Goal: Transaction & Acquisition: Obtain resource

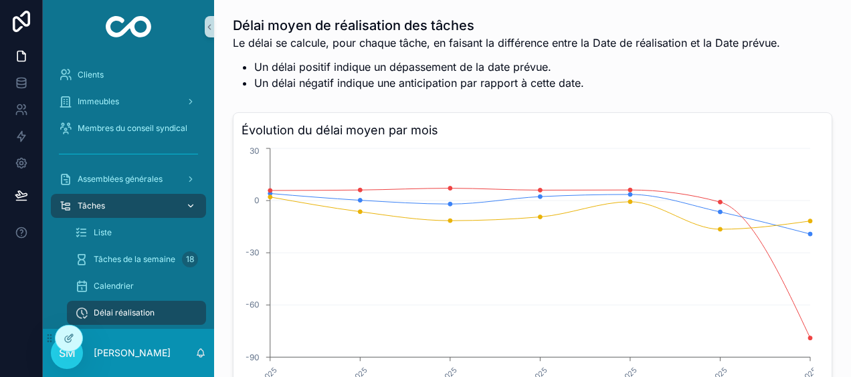
click at [118, 201] on div "Tâches" at bounding box center [128, 205] width 139 height 21
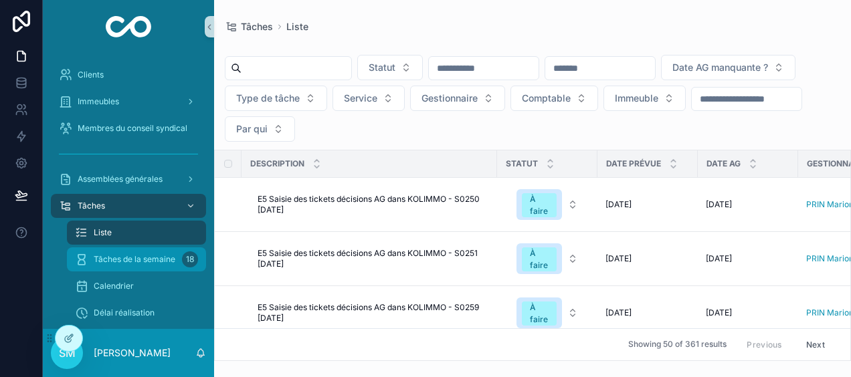
click at [122, 255] on span "Tâches de la semaine" at bounding box center [135, 259] width 82 height 11
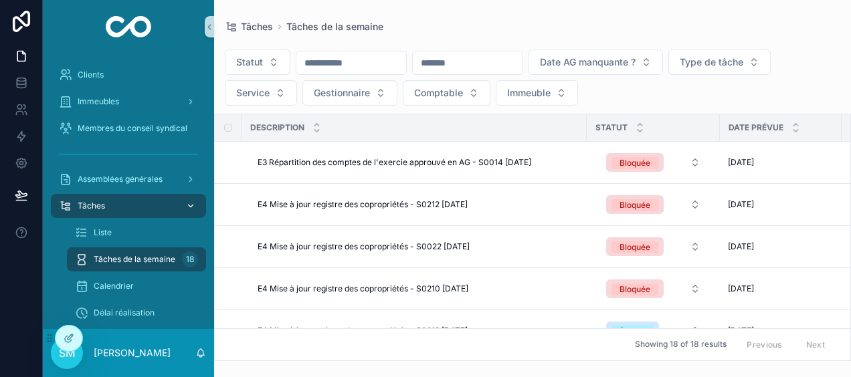
click at [187, 204] on icon "scrollable content" at bounding box center [190, 205] width 9 height 9
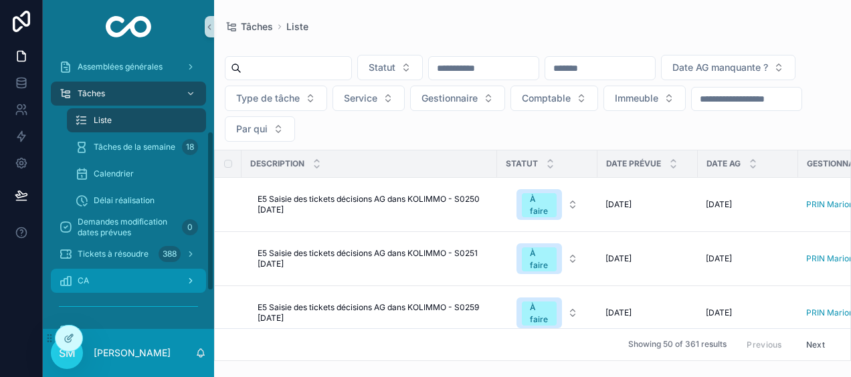
scroll to position [134, 0]
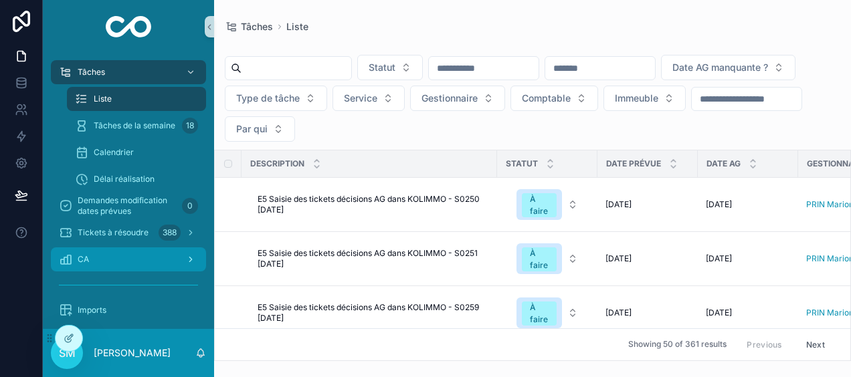
click at [131, 258] on div "CA" at bounding box center [128, 259] width 139 height 21
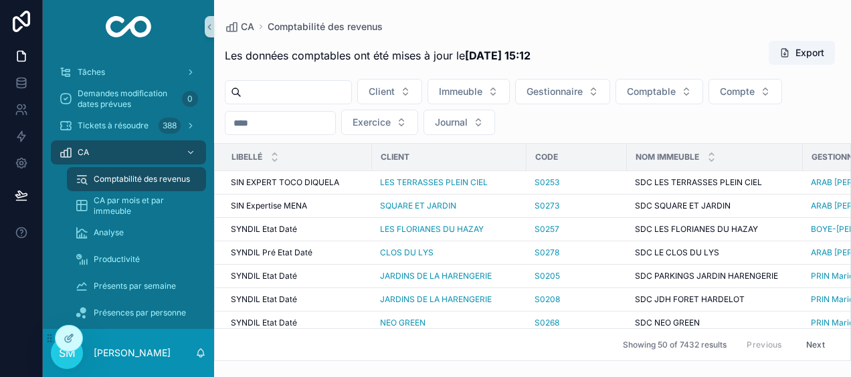
click at [294, 127] on input "scrollable content" at bounding box center [280, 123] width 110 height 19
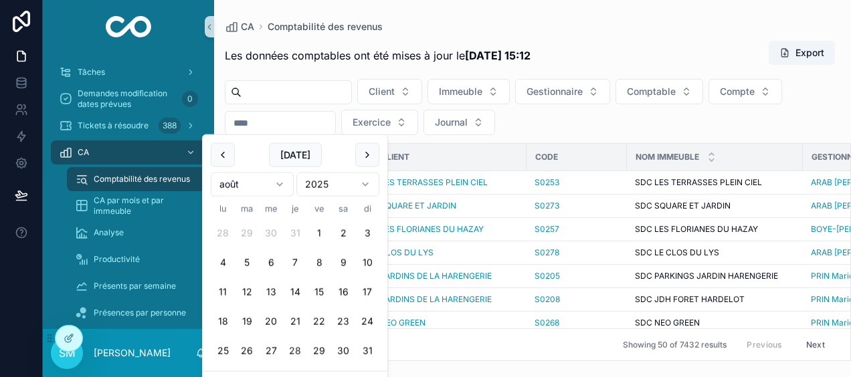
click at [294, 352] on button "28" at bounding box center [295, 351] width 24 height 24
type input "**********"
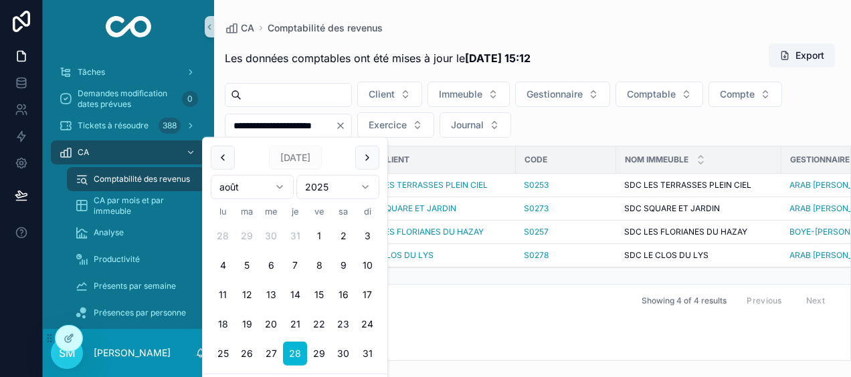
click at [443, 25] on div "CA Comptabilité des revenus" at bounding box center [532, 27] width 615 height 13
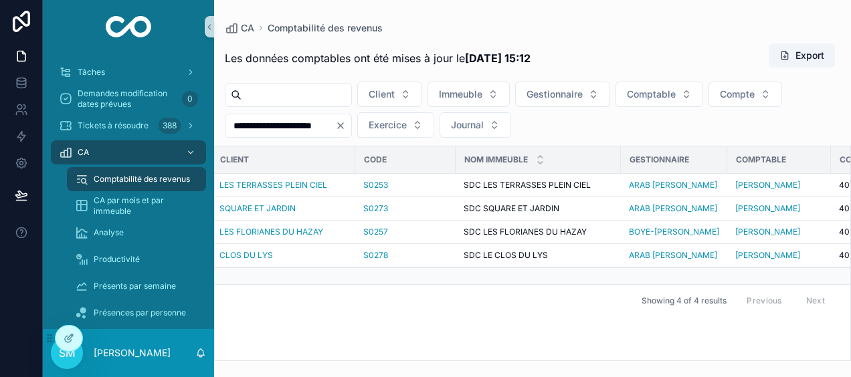
scroll to position [0, 241]
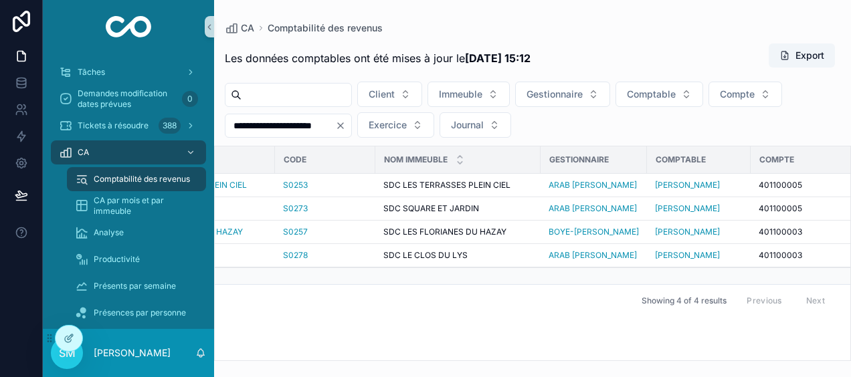
click at [343, 123] on icon "Clear" at bounding box center [340, 125] width 5 height 5
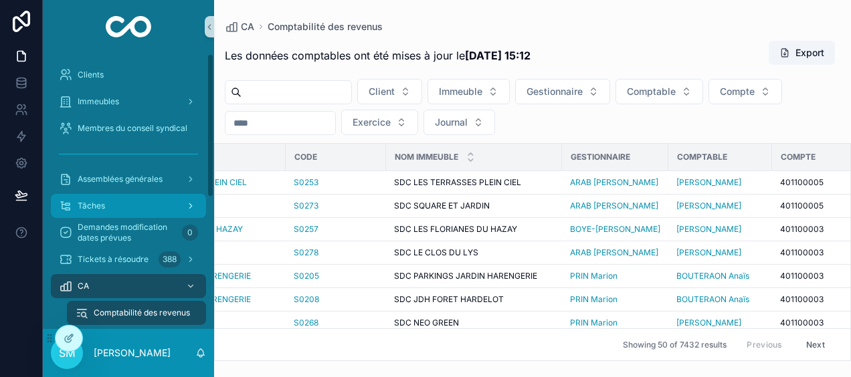
click at [128, 205] on div "Tâches" at bounding box center [128, 205] width 139 height 21
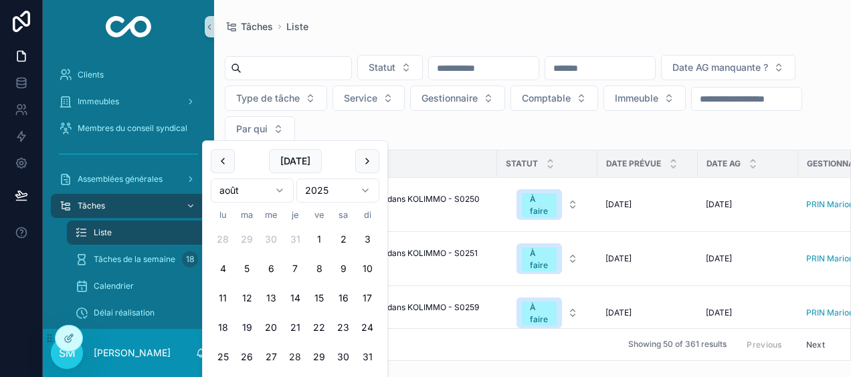
click at [692, 108] on input "scrollable content" at bounding box center [747, 99] width 110 height 19
click at [221, 358] on button "25" at bounding box center [223, 357] width 24 height 24
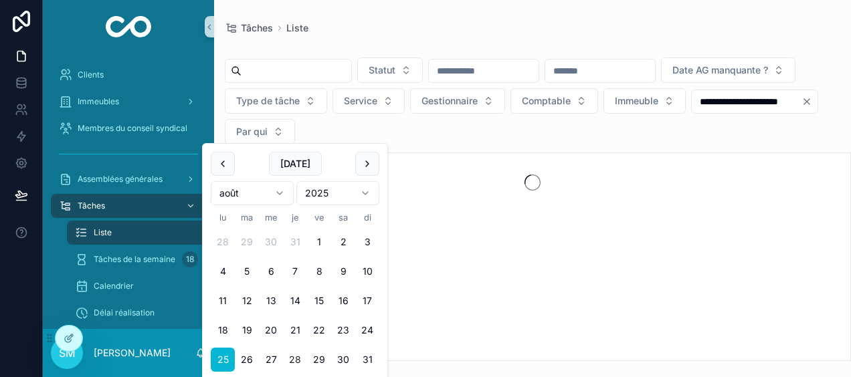
click at [296, 358] on button "28" at bounding box center [295, 360] width 24 height 24
type input "**********"
click at [467, 10] on div "**********" at bounding box center [532, 180] width 637 height 361
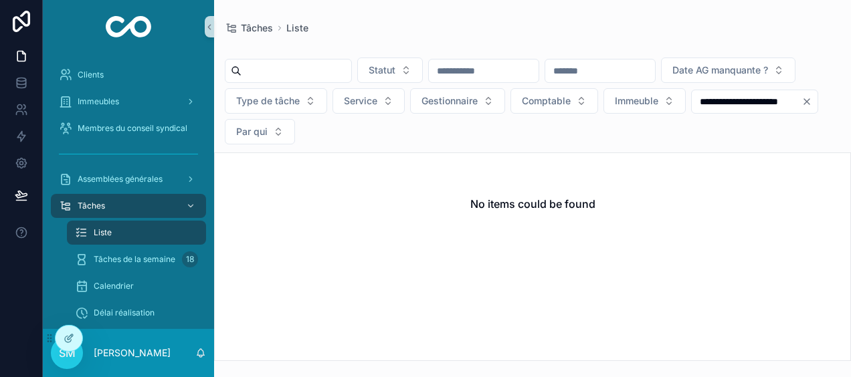
click at [801, 107] on icon "Clear" at bounding box center [806, 101] width 11 height 11
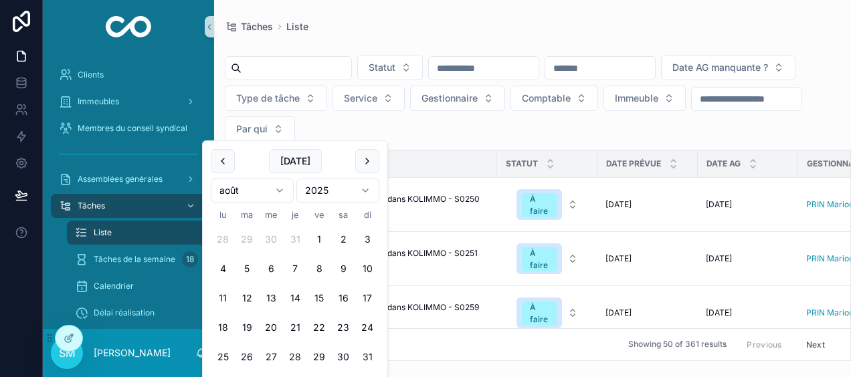
click at [692, 108] on input "scrollable content" at bounding box center [747, 99] width 110 height 19
click at [276, 354] on button "27" at bounding box center [271, 357] width 24 height 24
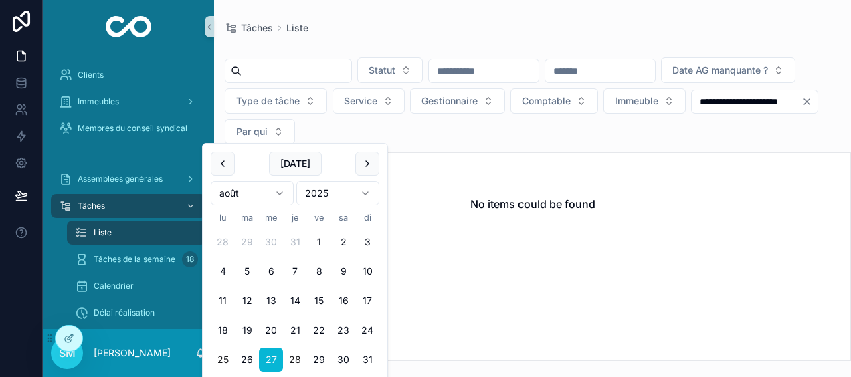
click at [222, 354] on button "25" at bounding box center [223, 360] width 24 height 24
click at [218, 329] on button "18" at bounding box center [223, 330] width 24 height 24
type input "**********"
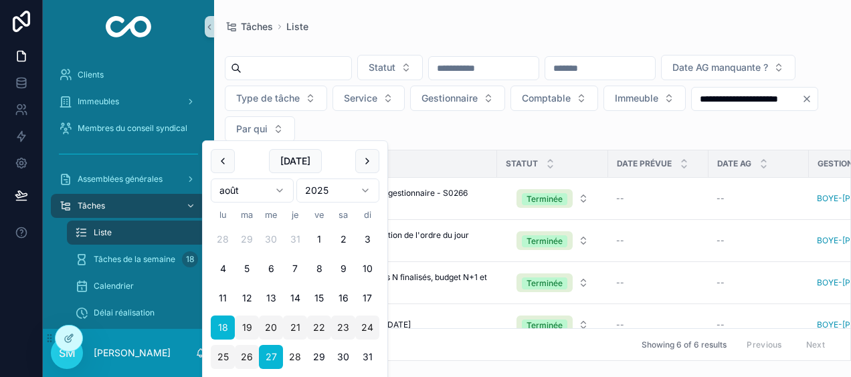
click at [435, 17] on div "**********" at bounding box center [532, 180] width 637 height 361
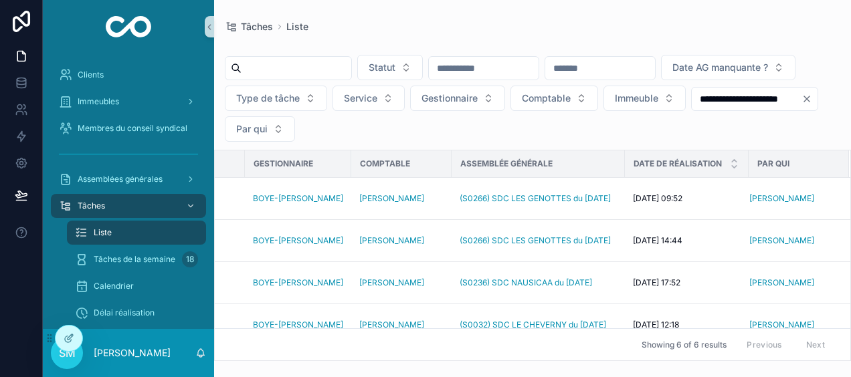
scroll to position [0, 578]
click at [730, 165] on icon "scrollable content" at bounding box center [734, 167] width 9 height 9
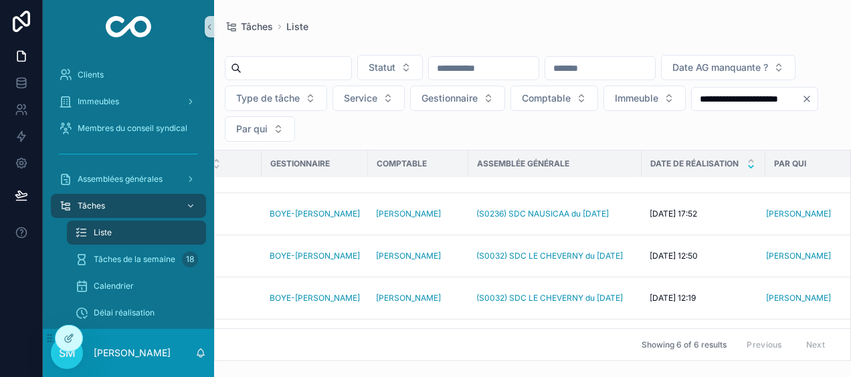
scroll to position [108, 547]
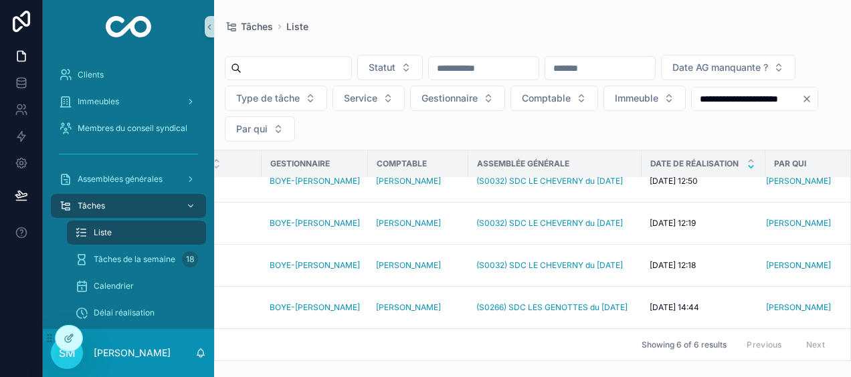
click at [613, 19] on div "**********" at bounding box center [532, 180] width 637 height 361
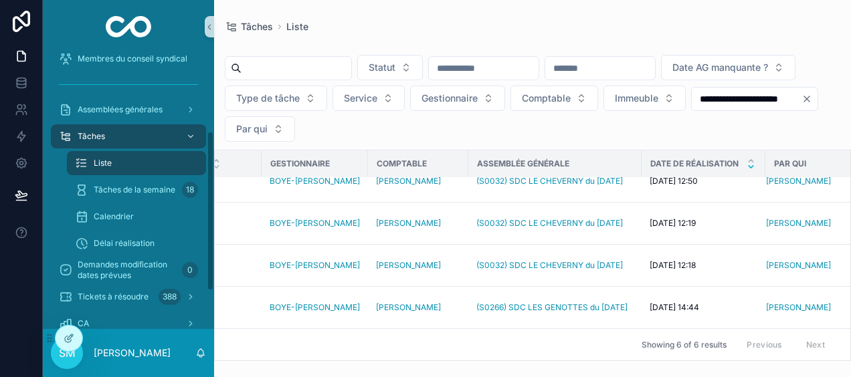
scroll to position [134, 0]
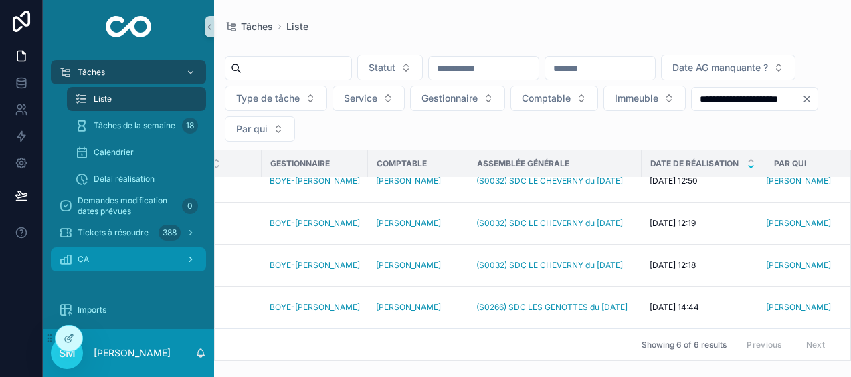
click at [126, 266] on div "CA" at bounding box center [128, 259] width 139 height 21
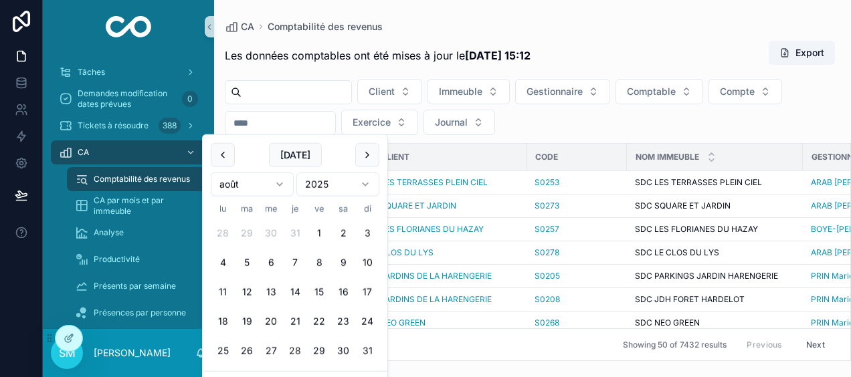
click at [264, 124] on input "scrollable content" at bounding box center [280, 123] width 110 height 19
click at [290, 348] on button "28" at bounding box center [295, 351] width 24 height 24
type input "**********"
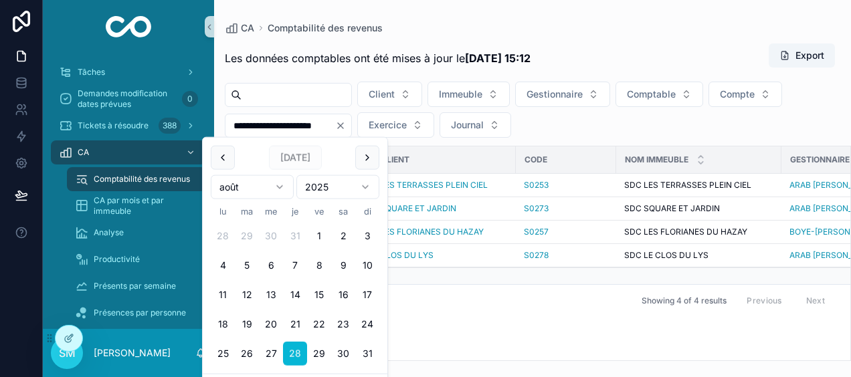
click at [353, 39] on div "**********" at bounding box center [532, 198] width 637 height 326
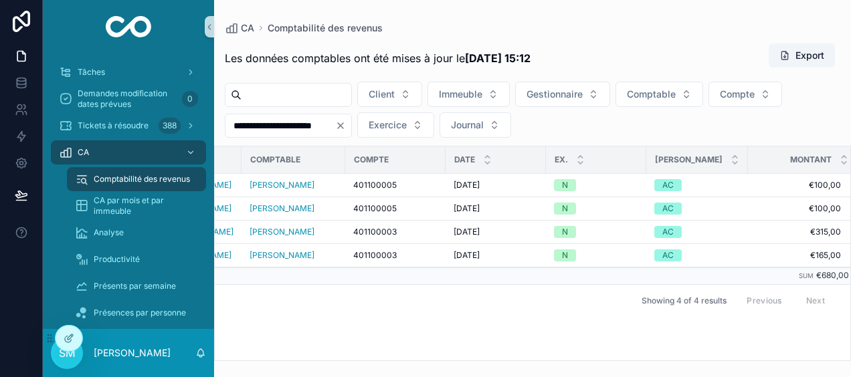
scroll to position [0, 646]
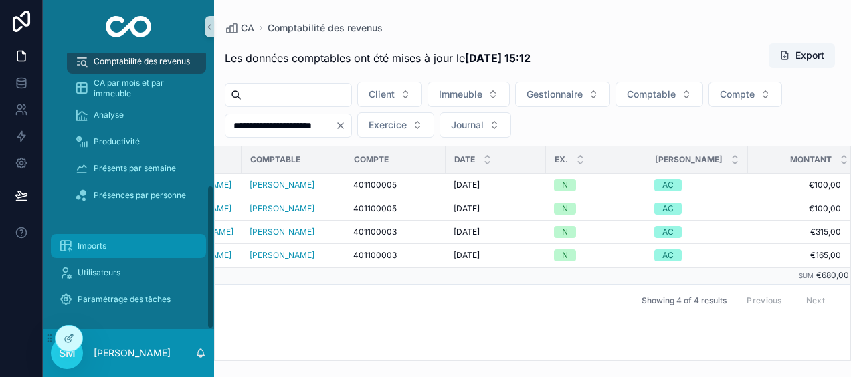
click at [95, 243] on span "Imports" at bounding box center [92, 246] width 29 height 11
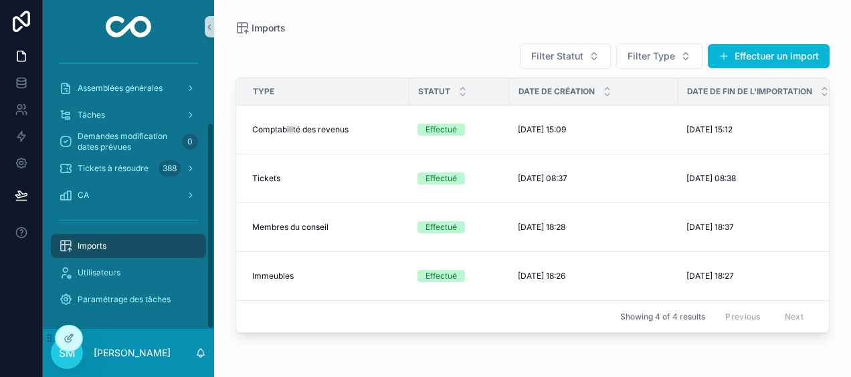
scroll to position [91, 0]
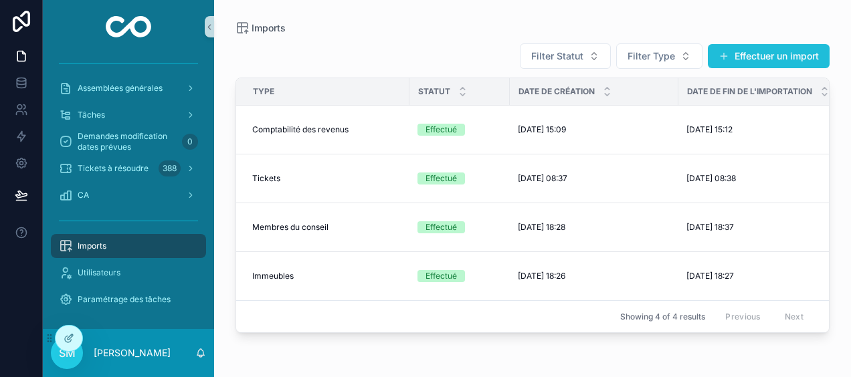
click at [772, 52] on button "Effectuer un import" at bounding box center [769, 56] width 122 height 24
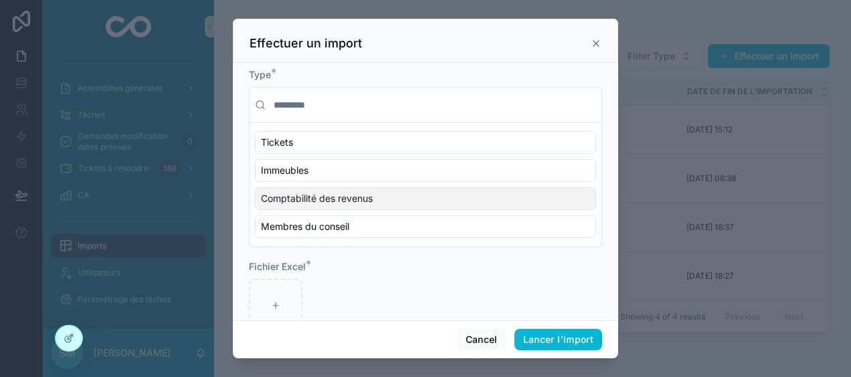
click at [369, 195] on span "Comptabilité des revenus" at bounding box center [317, 198] width 112 height 13
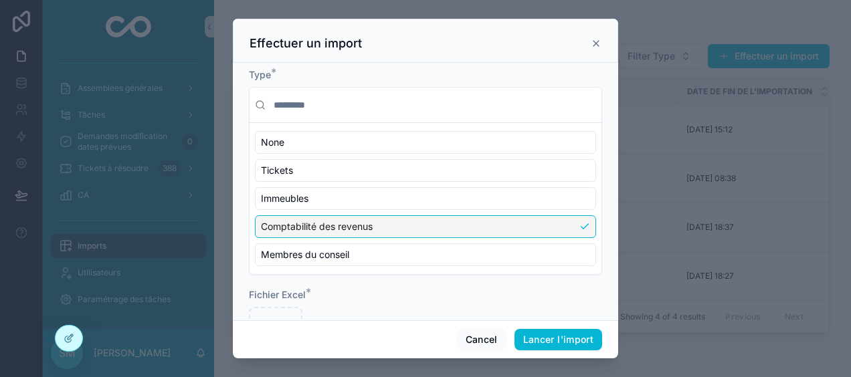
scroll to position [60, 0]
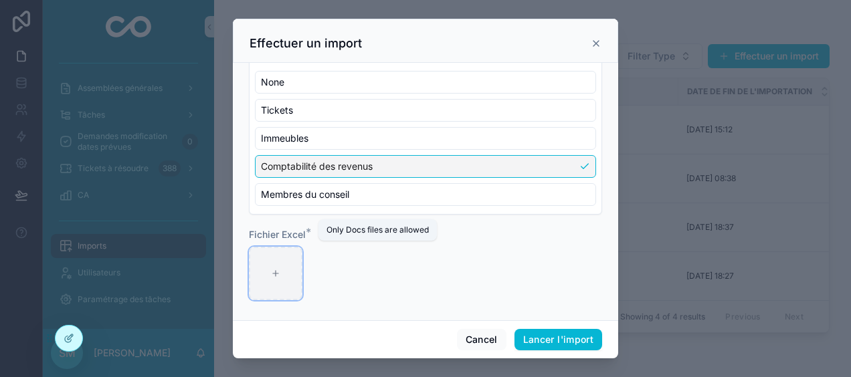
click at [290, 278] on div "scrollable content" at bounding box center [276, 274] width 54 height 54
type input "**********"
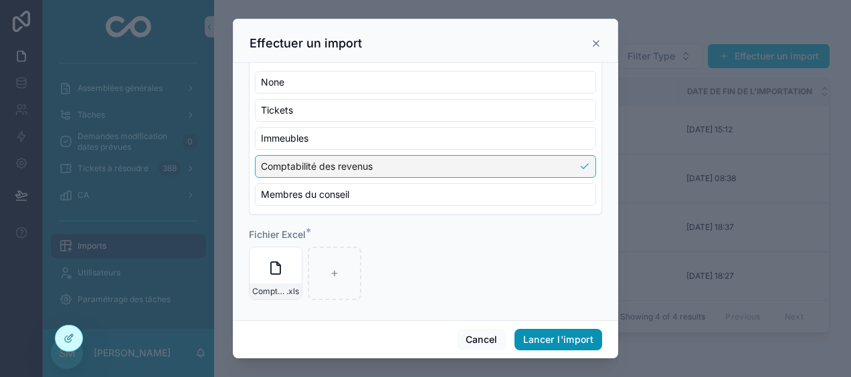
click at [584, 345] on button "Lancer l'import" at bounding box center [558, 339] width 88 height 21
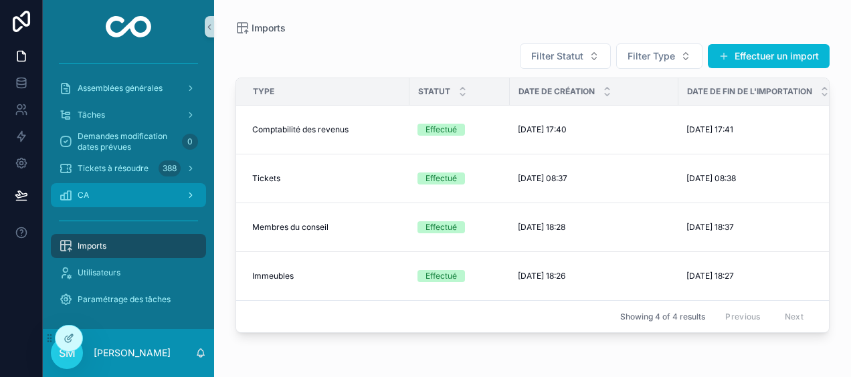
click at [119, 203] on div "CA" at bounding box center [128, 195] width 139 height 21
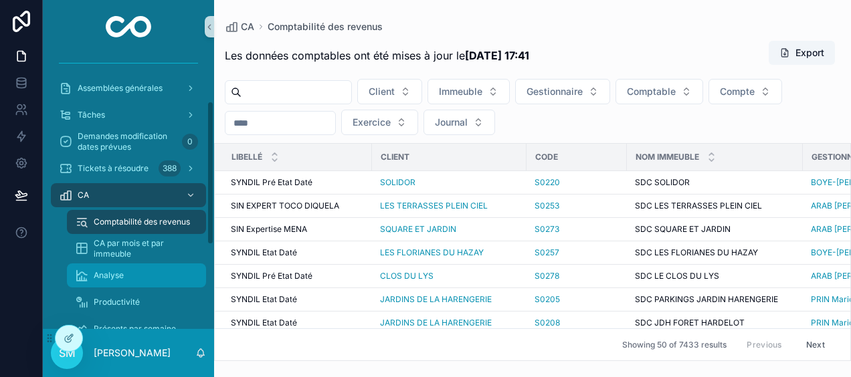
click at [126, 279] on div "Analyse" at bounding box center [136, 275] width 123 height 21
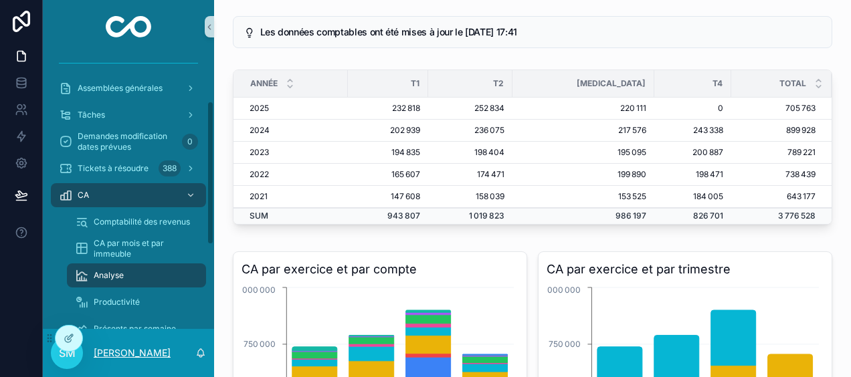
click at [133, 353] on p "[PERSON_NAME]" at bounding box center [132, 352] width 77 height 13
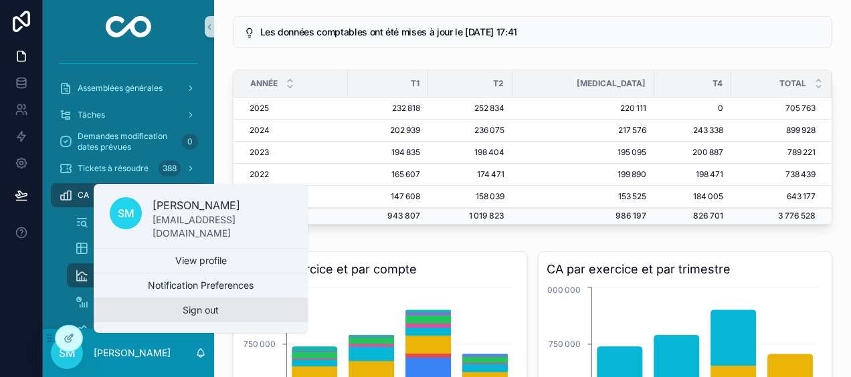
click at [176, 318] on button "Sign out" at bounding box center [201, 310] width 214 height 24
